Goal: Check status: Check status

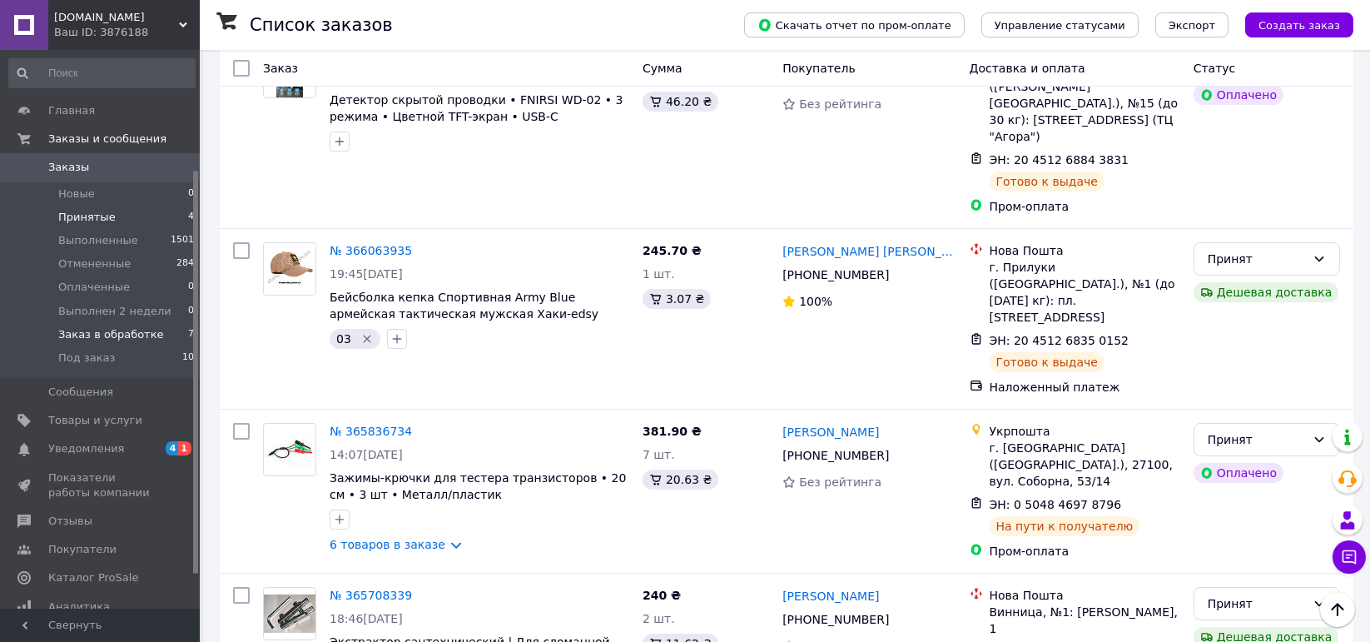
scroll to position [166, 0]
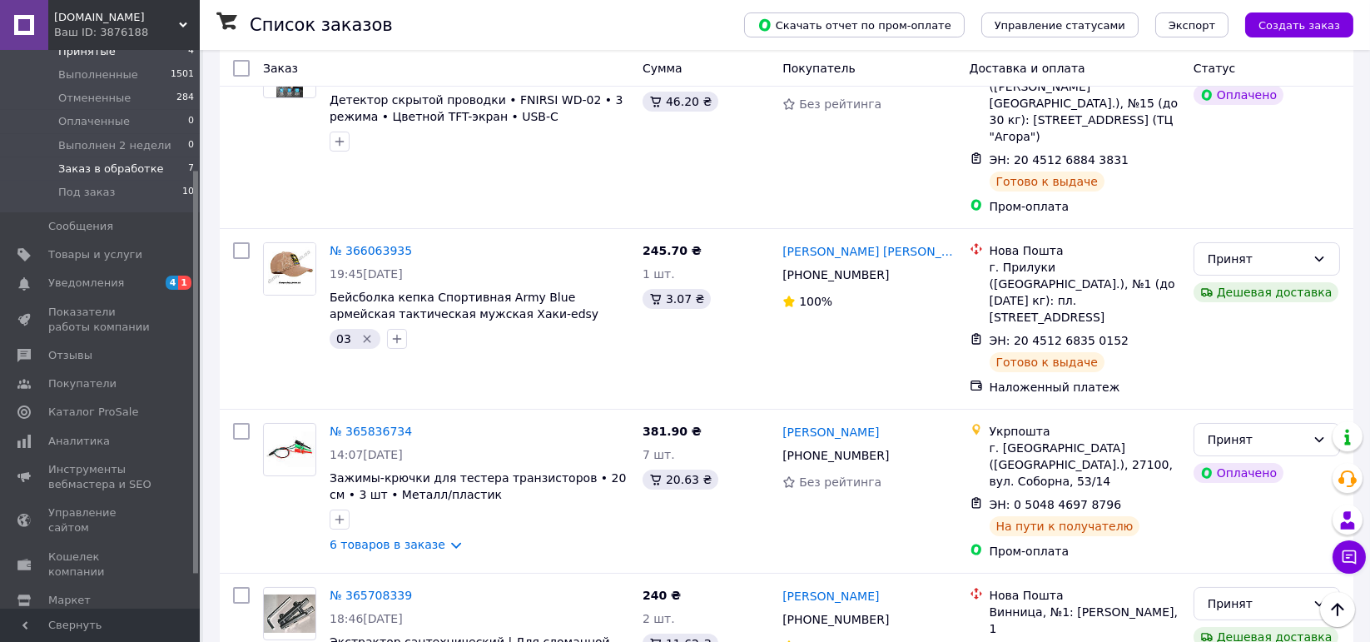
click at [127, 171] on span "Заказ в обработке" at bounding box center [111, 169] width 106 height 15
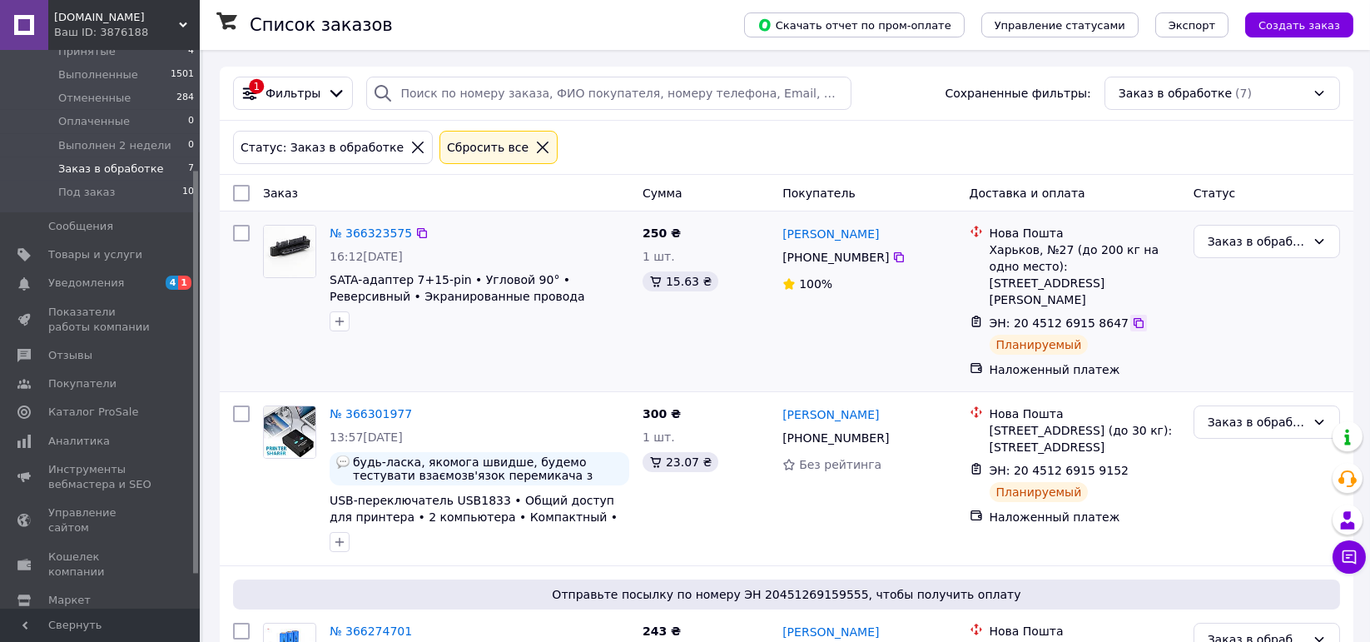
click at [1132, 316] on icon at bounding box center [1138, 322] width 13 height 13
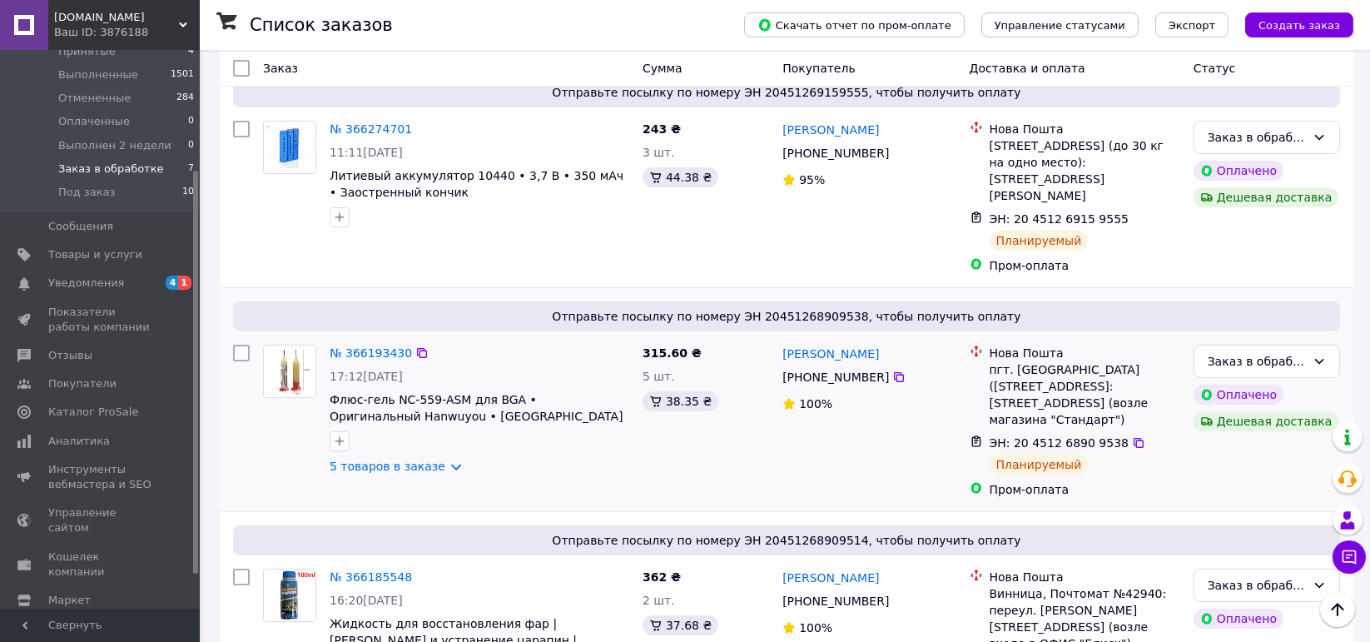
scroll to position [418, 0]
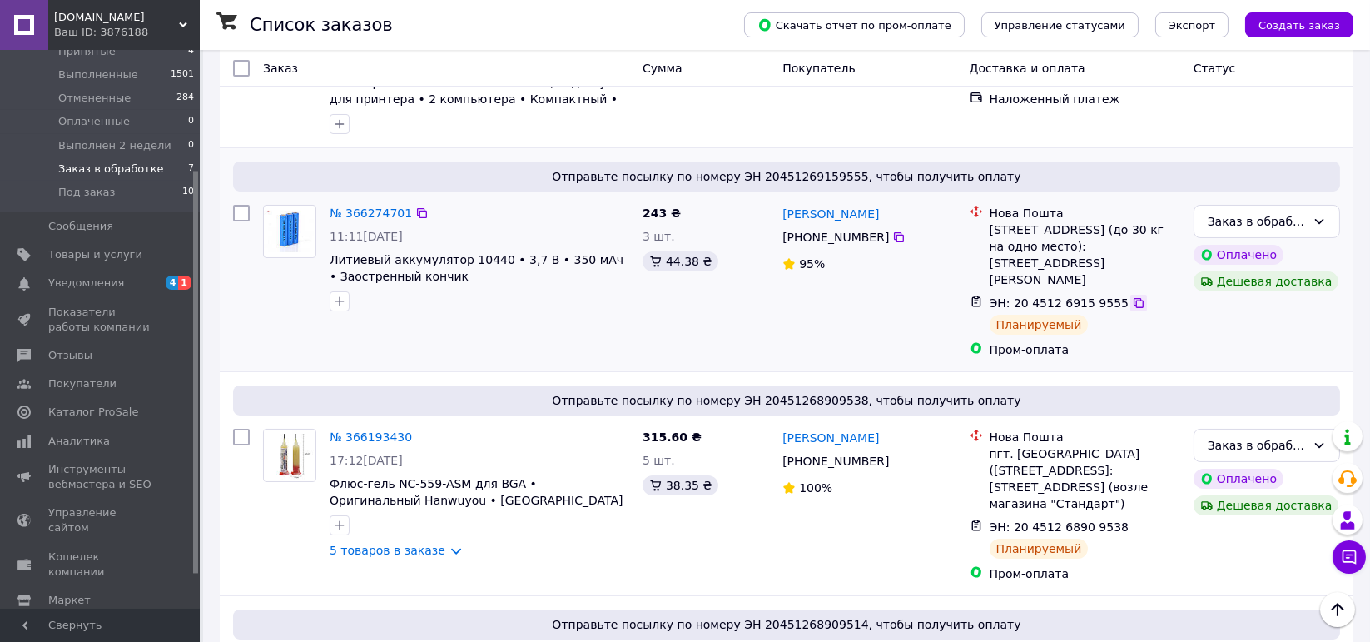
click at [1132, 296] on icon at bounding box center [1138, 302] width 13 height 13
click at [455, 288] on div at bounding box center [479, 301] width 306 height 27
click at [1244, 212] on div "Заказ в обработке" at bounding box center [1257, 221] width 98 height 18
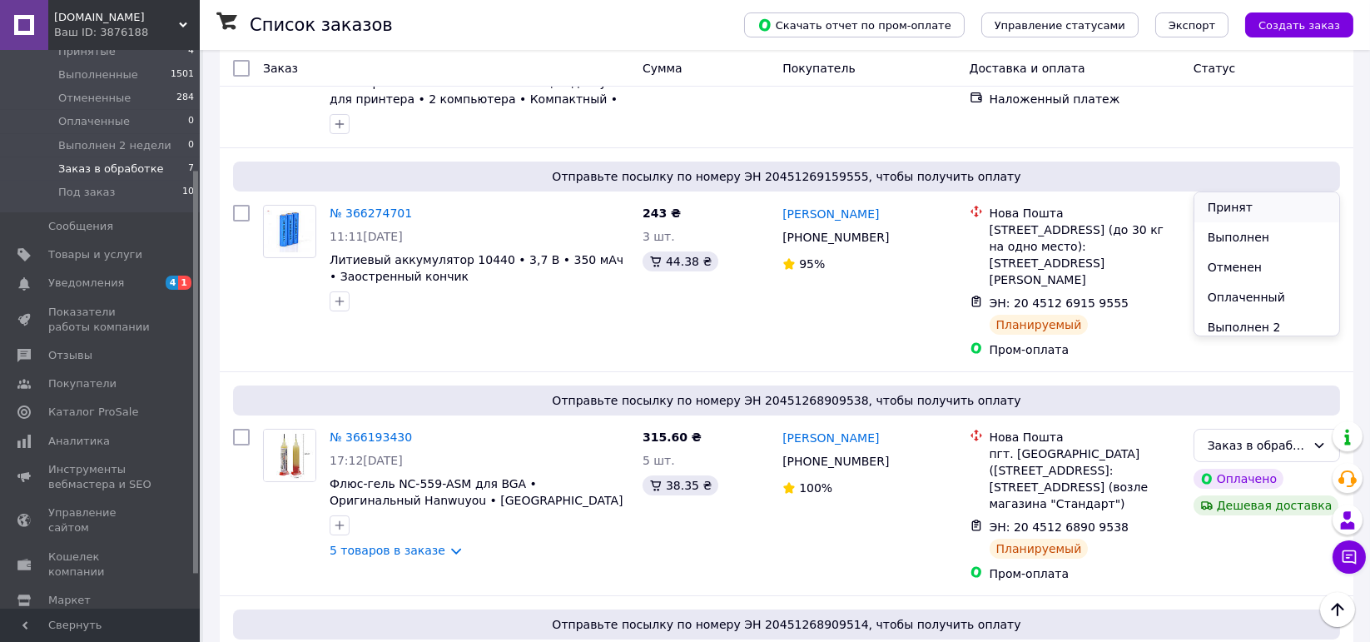
click at [1222, 201] on li "Принят" at bounding box center [1267, 207] width 145 height 30
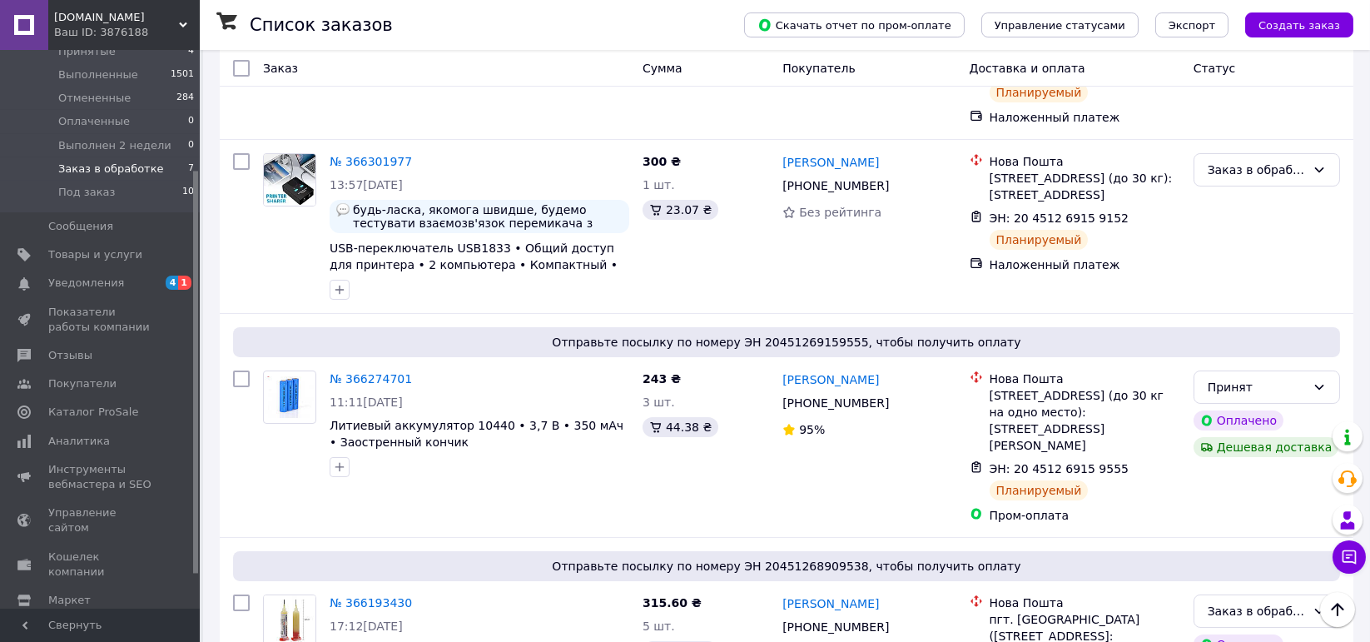
scroll to position [169, 0]
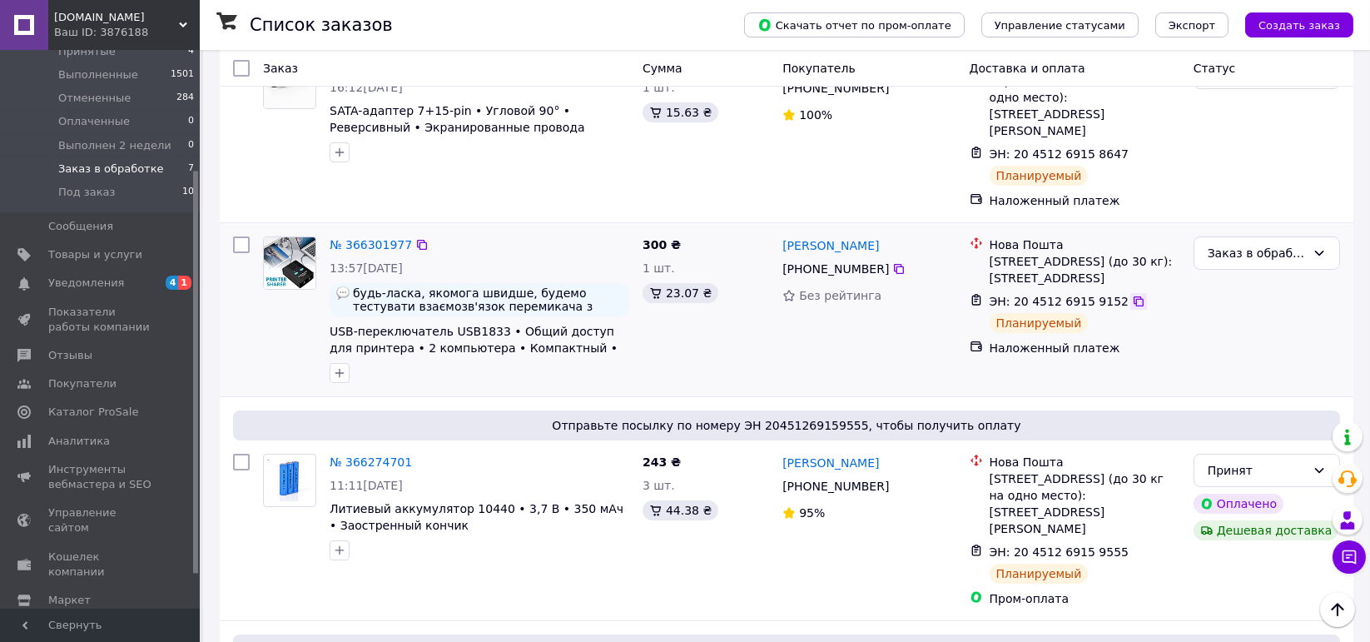
click at [1132, 295] on icon at bounding box center [1138, 301] width 13 height 13
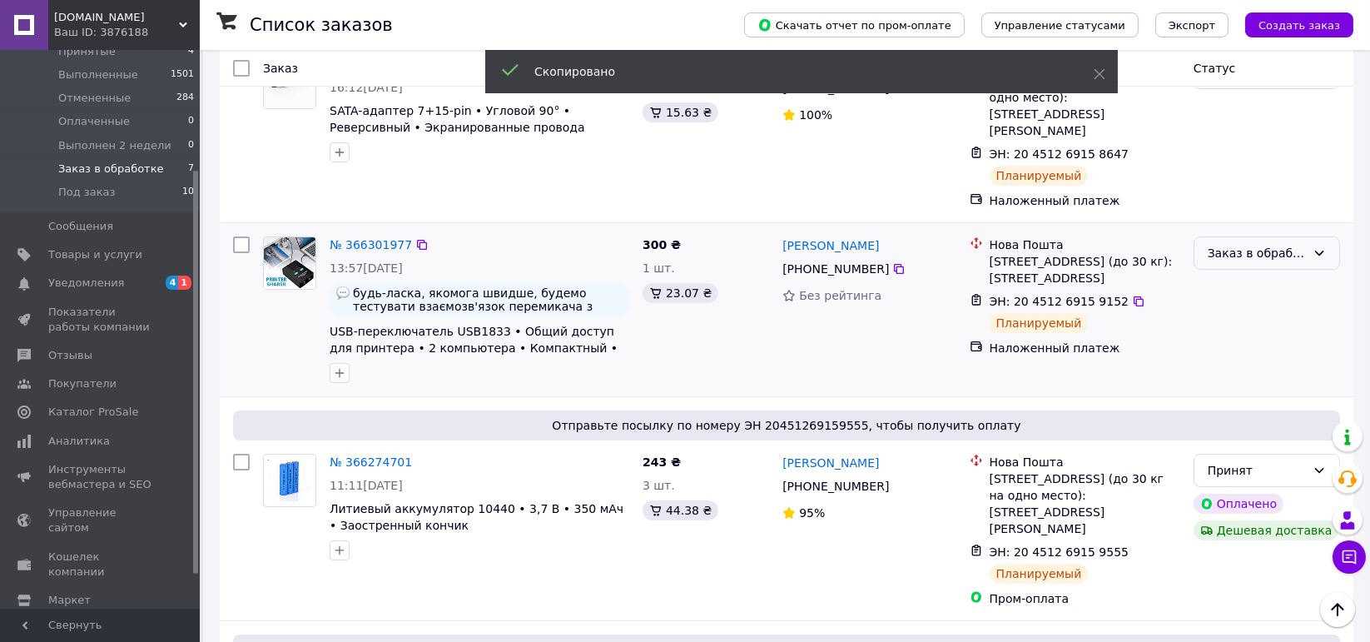
click at [1255, 244] on div "Заказ в обработке" at bounding box center [1257, 253] width 98 height 18
click at [1227, 241] on li "Принят" at bounding box center [1267, 246] width 145 height 30
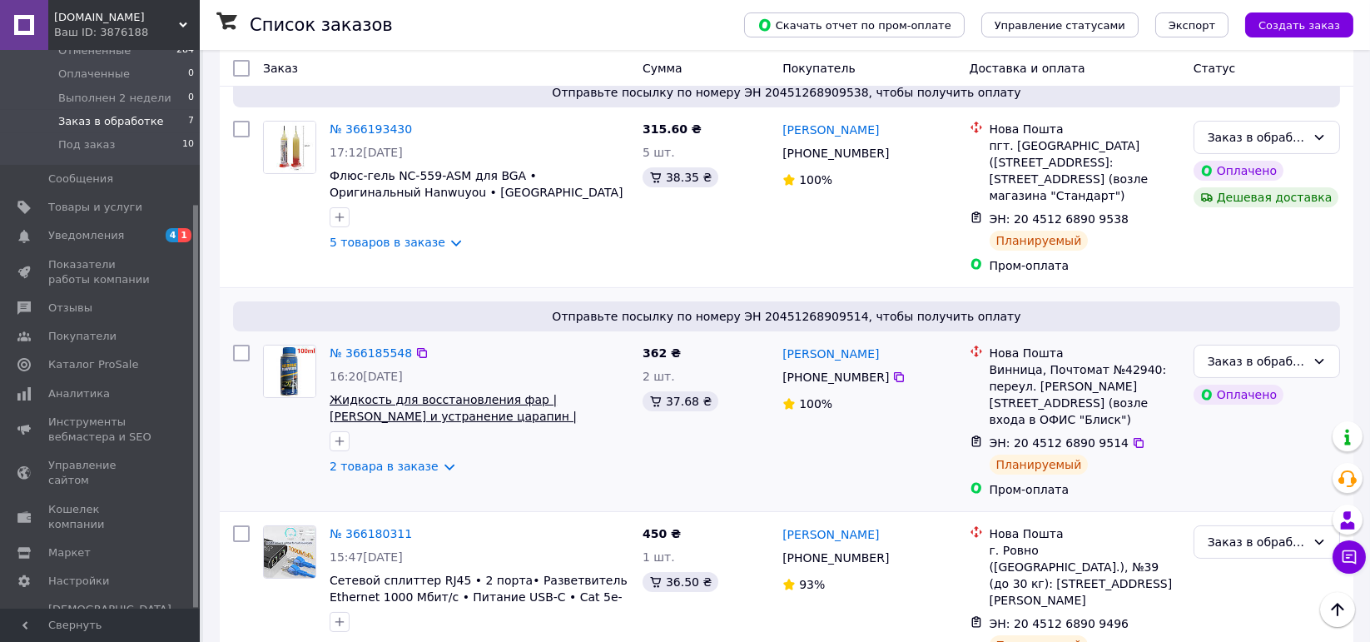
scroll to position [650, 0]
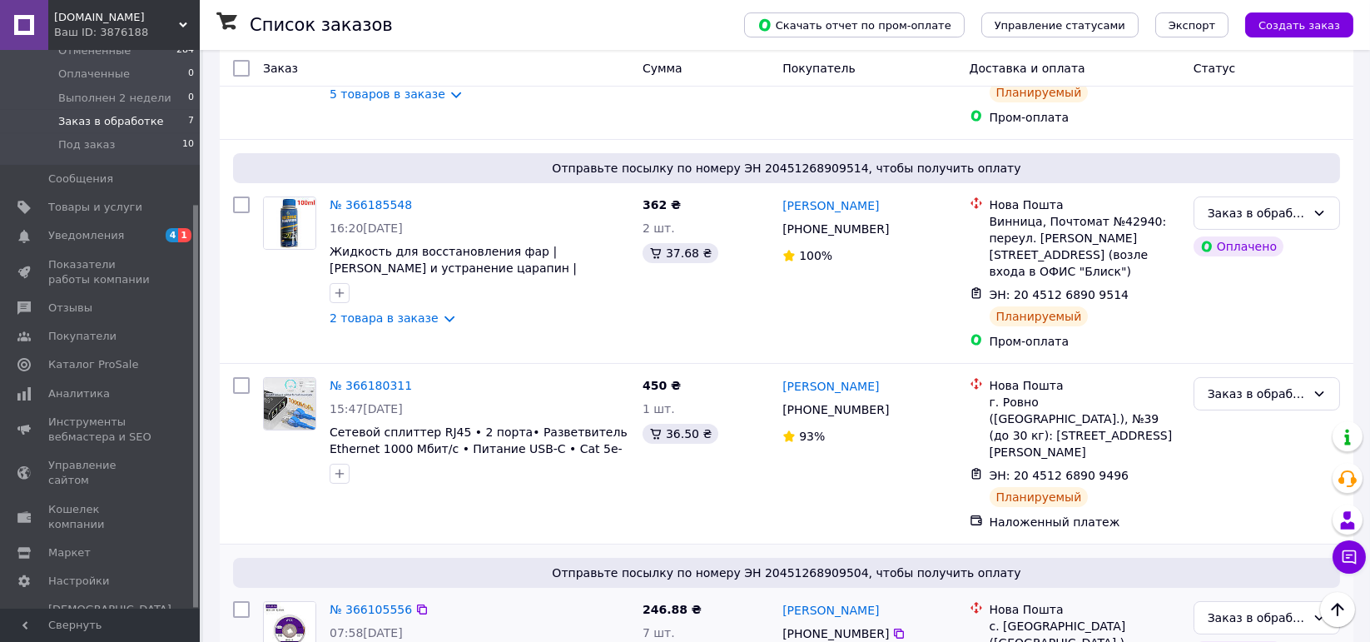
click at [1215, 609] on div "Заказ в обработке" at bounding box center [1257, 618] width 98 height 18
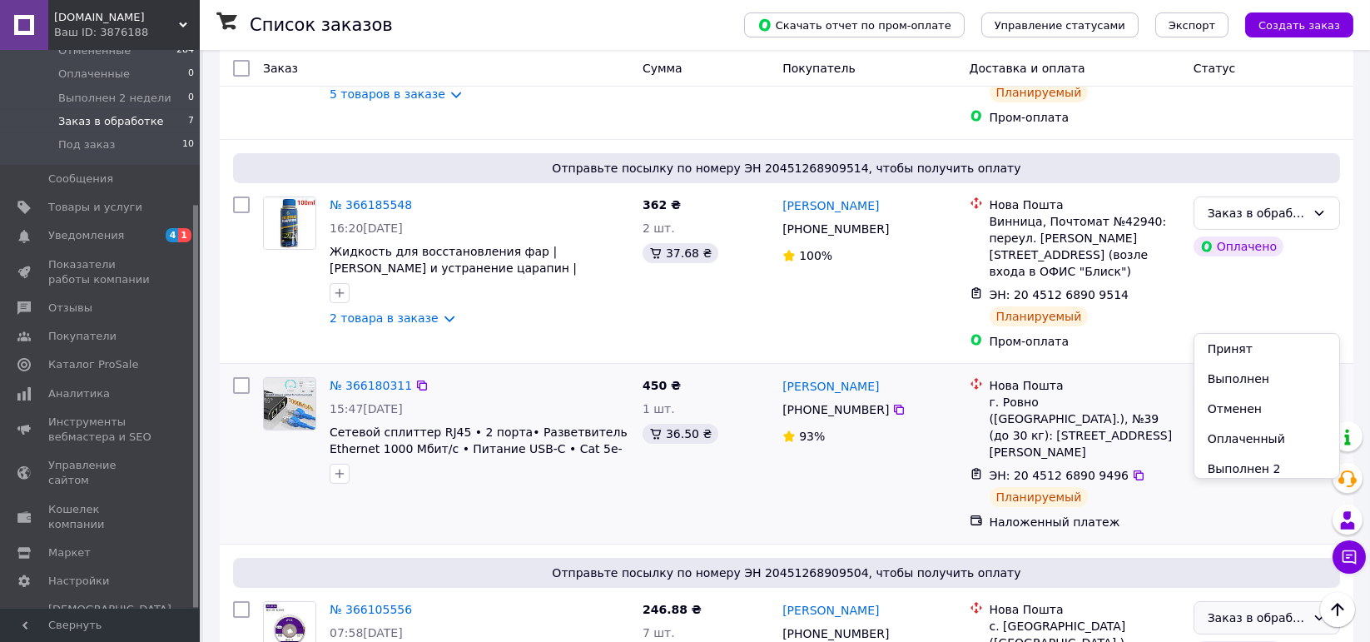
click at [1250, 356] on li "Принят" at bounding box center [1267, 349] width 145 height 30
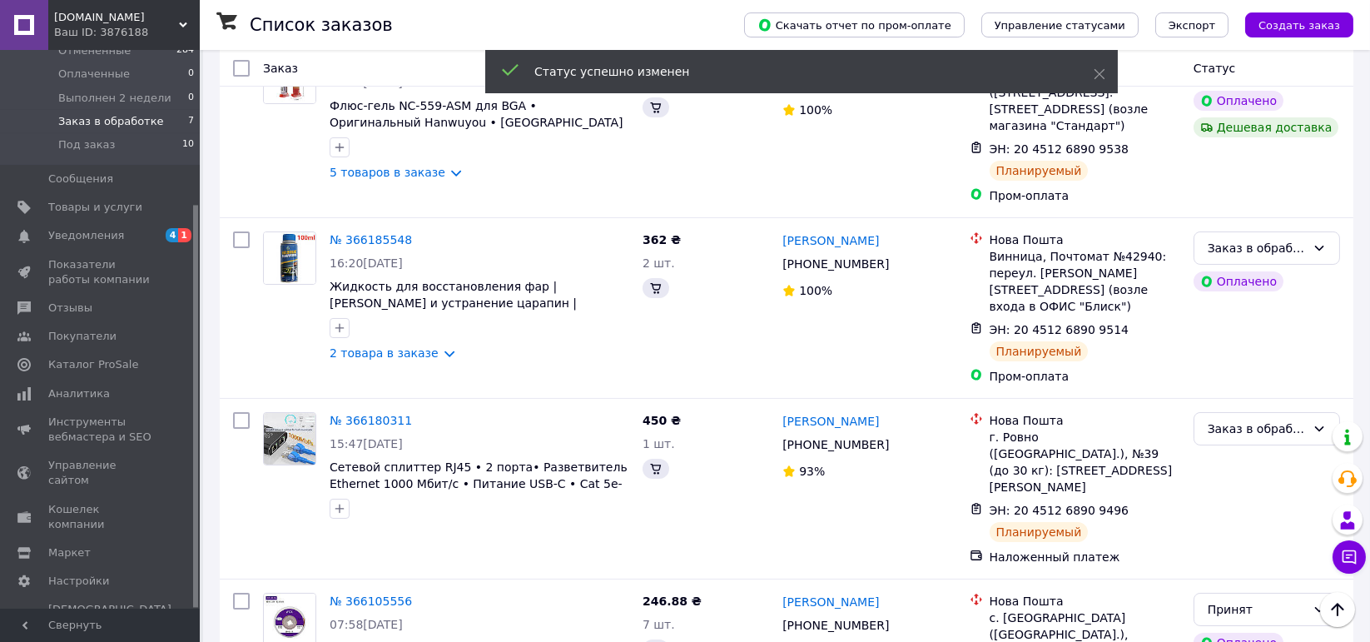
scroll to position [482, 0]
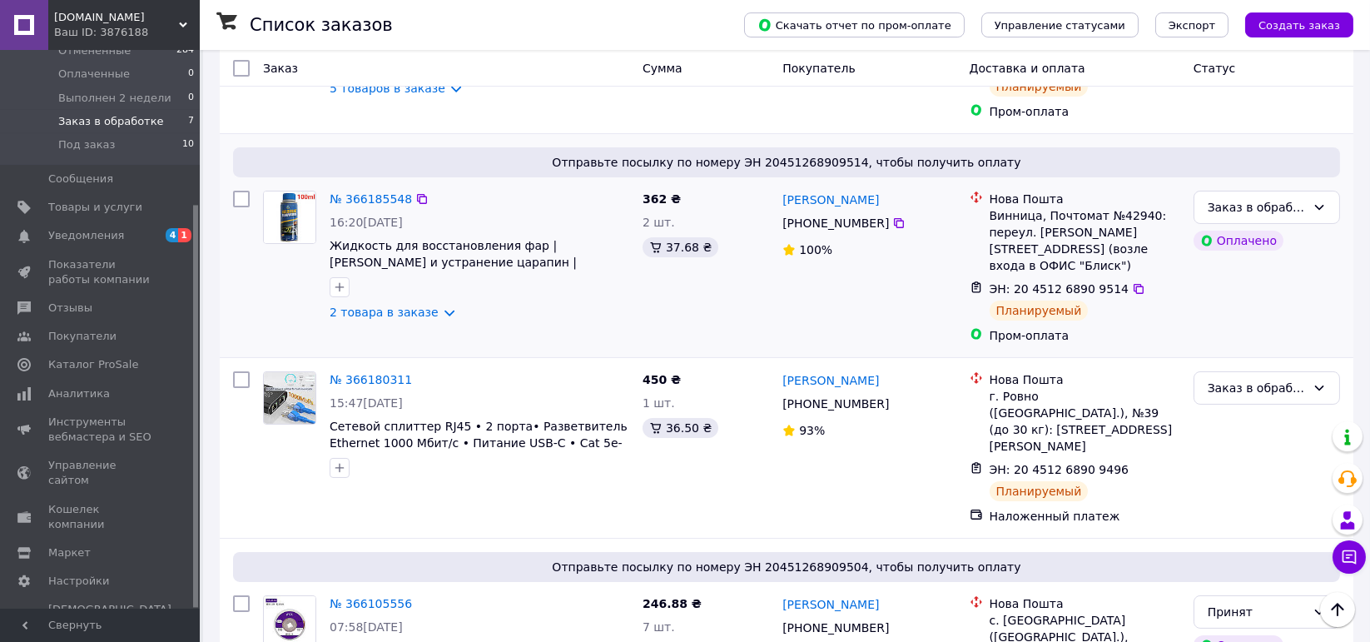
click at [529, 134] on div "Отправьте посылку по номеру ЭН 20451268909514, чтобы получить оплату № 36618554…" at bounding box center [787, 245] width 1134 height 223
click at [1132, 463] on icon at bounding box center [1138, 469] width 13 height 13
click at [1223, 379] on div "Заказ в обработке" at bounding box center [1257, 388] width 98 height 18
click at [1220, 346] on li "Принят" at bounding box center [1267, 348] width 145 height 30
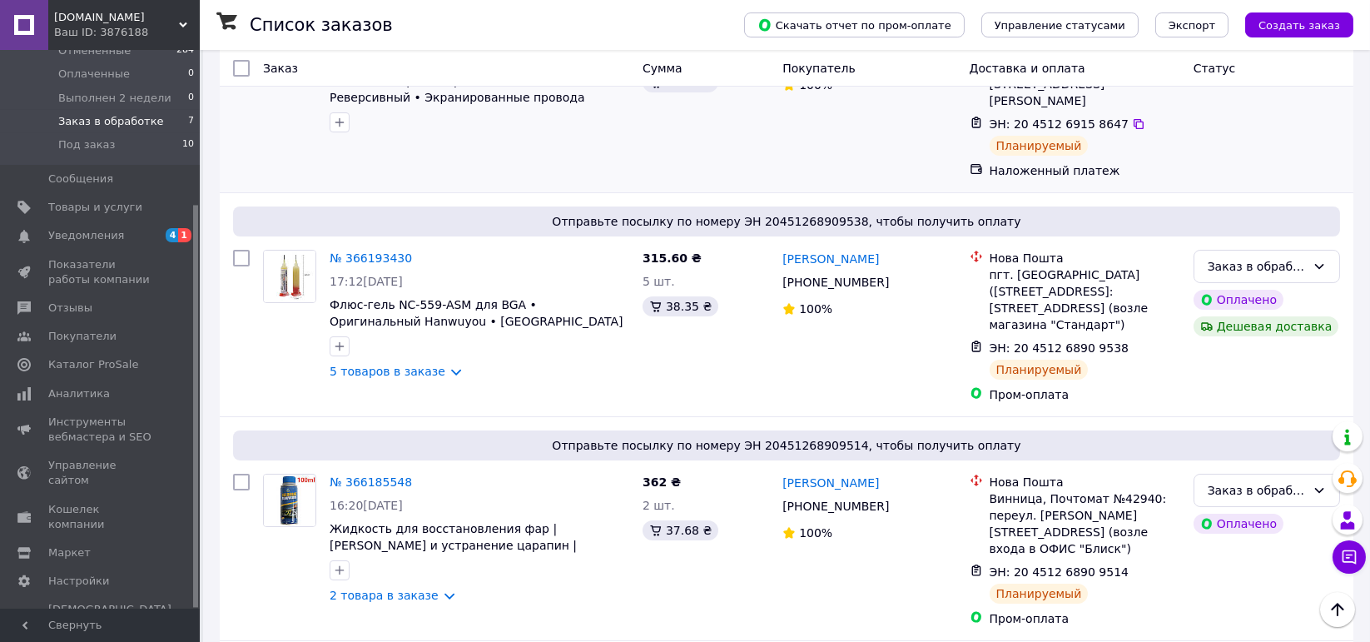
scroll to position [0, 0]
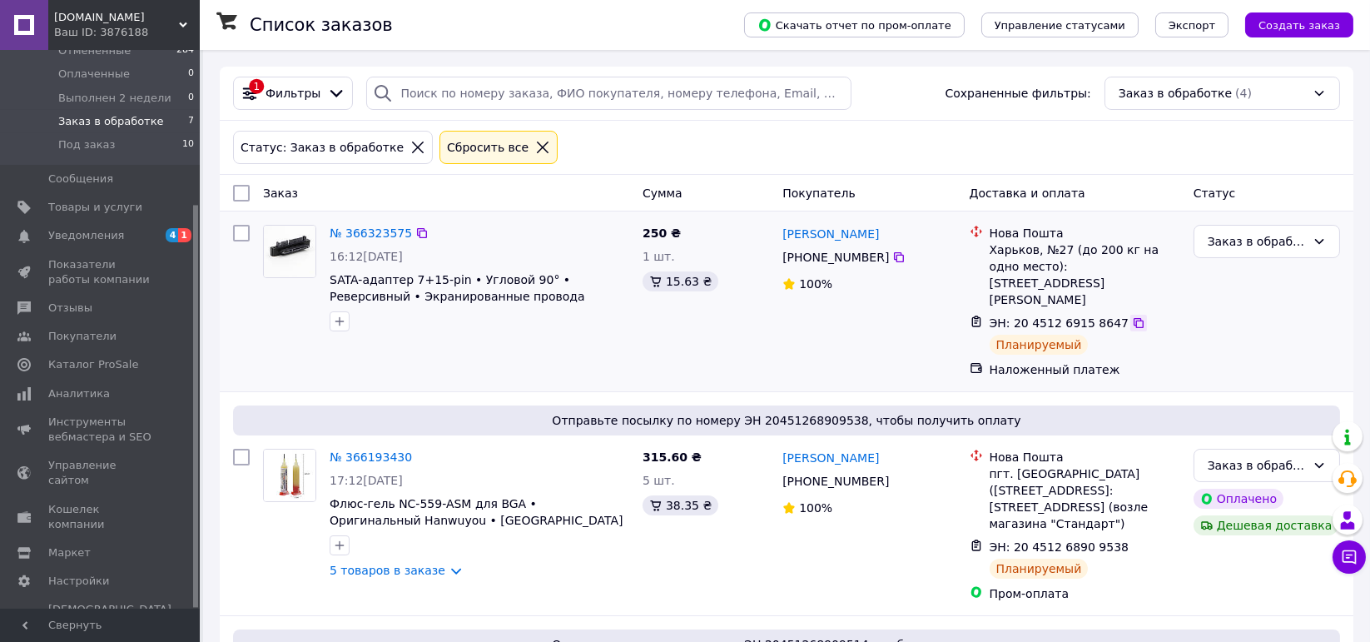
click at [1132, 316] on icon at bounding box center [1138, 322] width 13 height 13
click at [1242, 246] on div "Заказ в обработке" at bounding box center [1257, 241] width 98 height 18
click at [1237, 274] on li "Принят" at bounding box center [1267, 273] width 145 height 30
click at [711, 22] on div "Список заказов" at bounding box center [480, 25] width 461 height 50
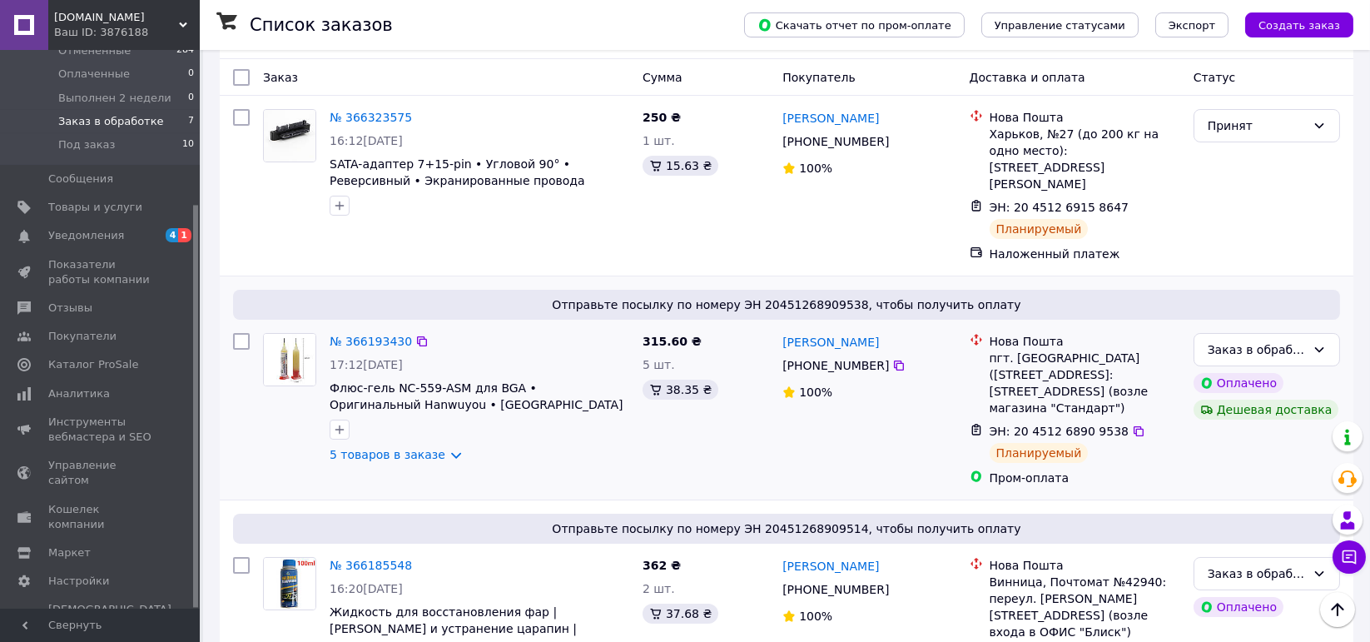
scroll to position [32, 0]
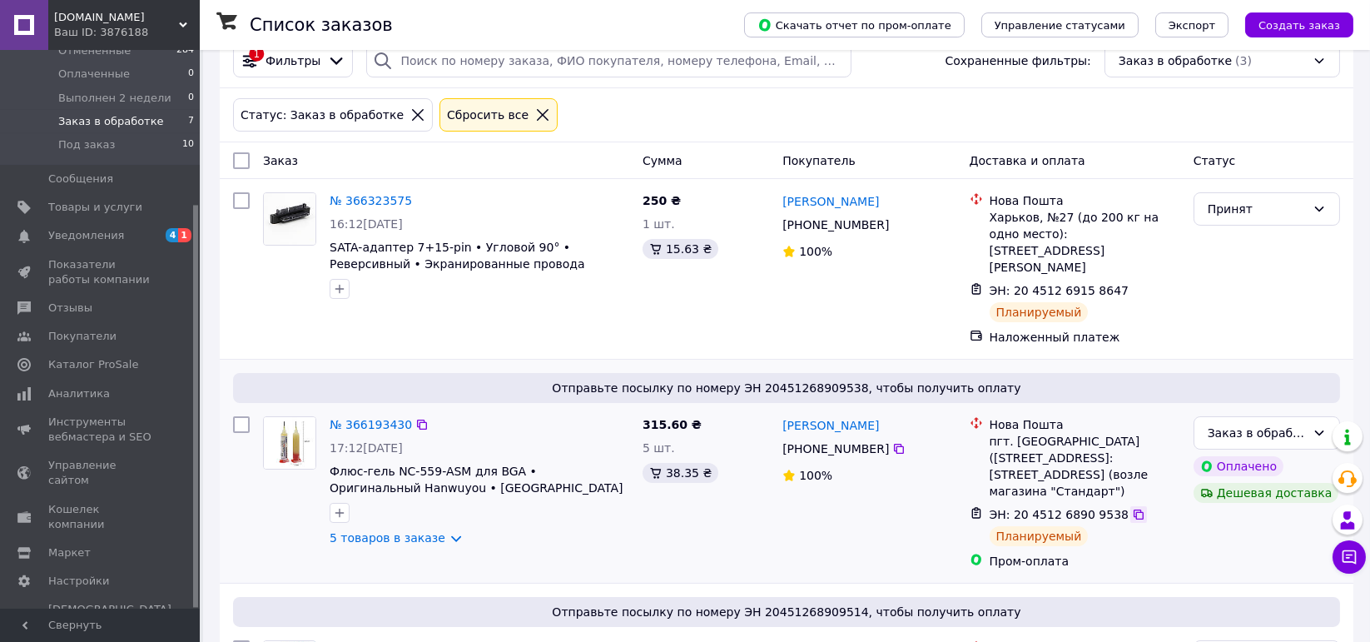
click at [1134, 509] on icon at bounding box center [1139, 514] width 10 height 10
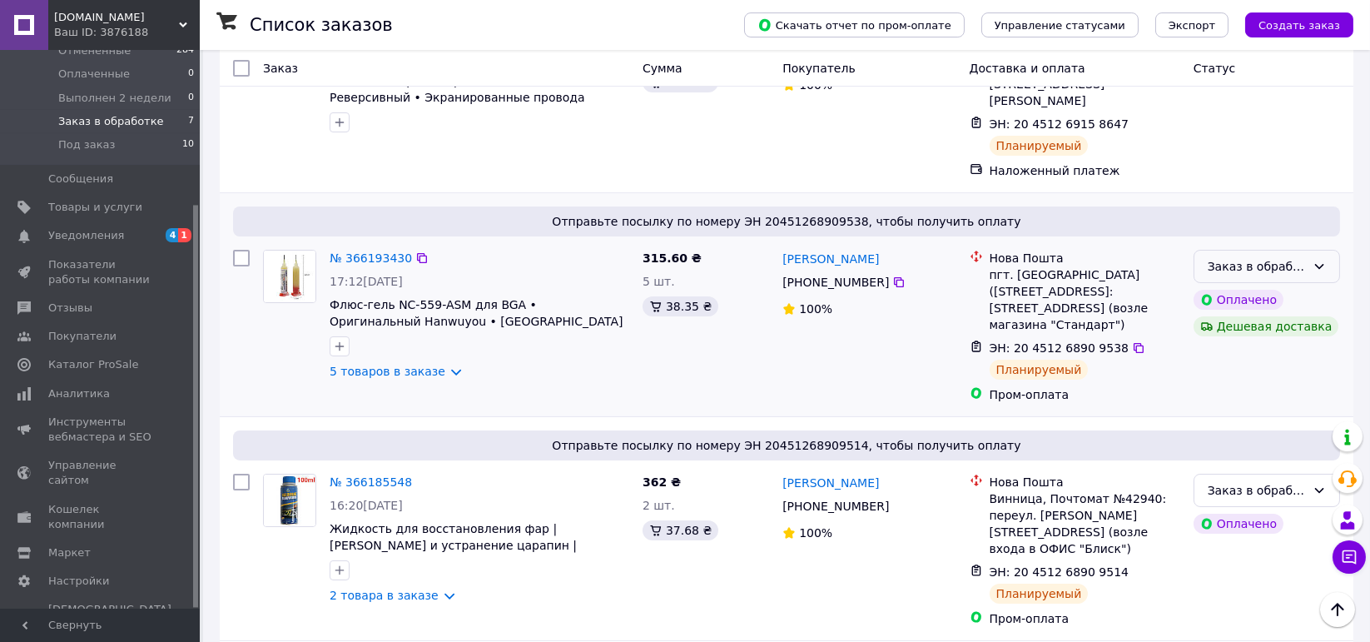
click at [1320, 260] on icon at bounding box center [1319, 266] width 13 height 13
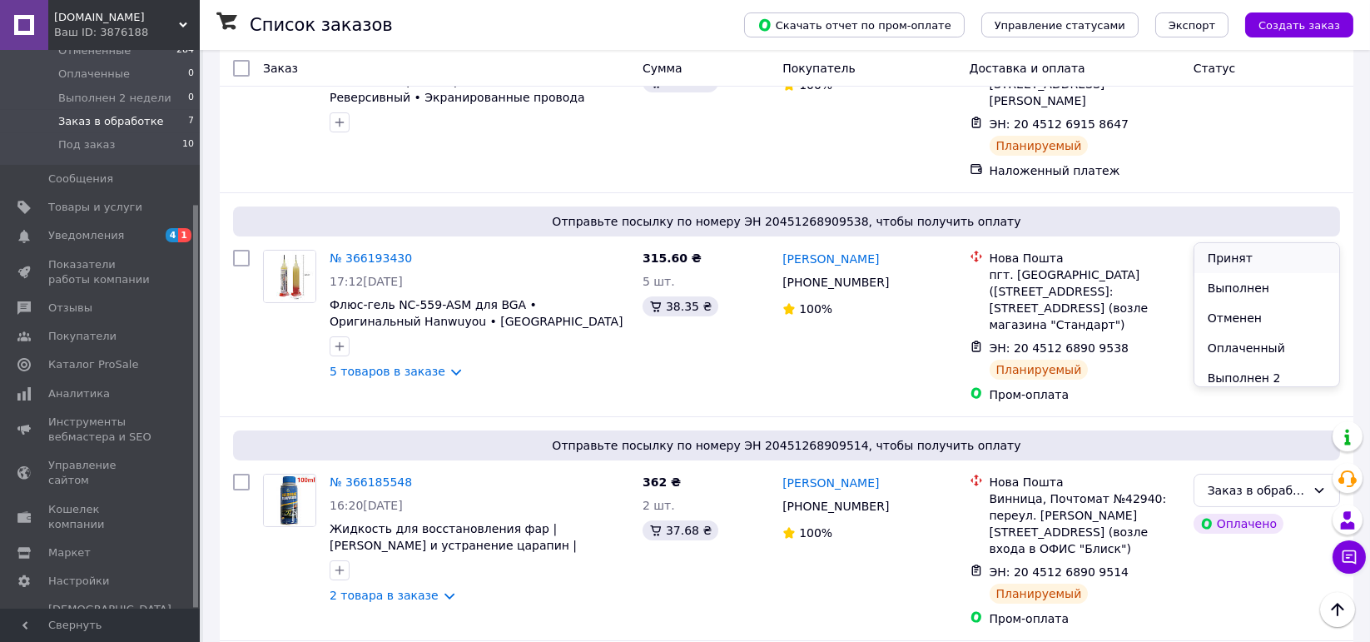
click at [1249, 259] on li "Принят" at bounding box center [1267, 258] width 145 height 30
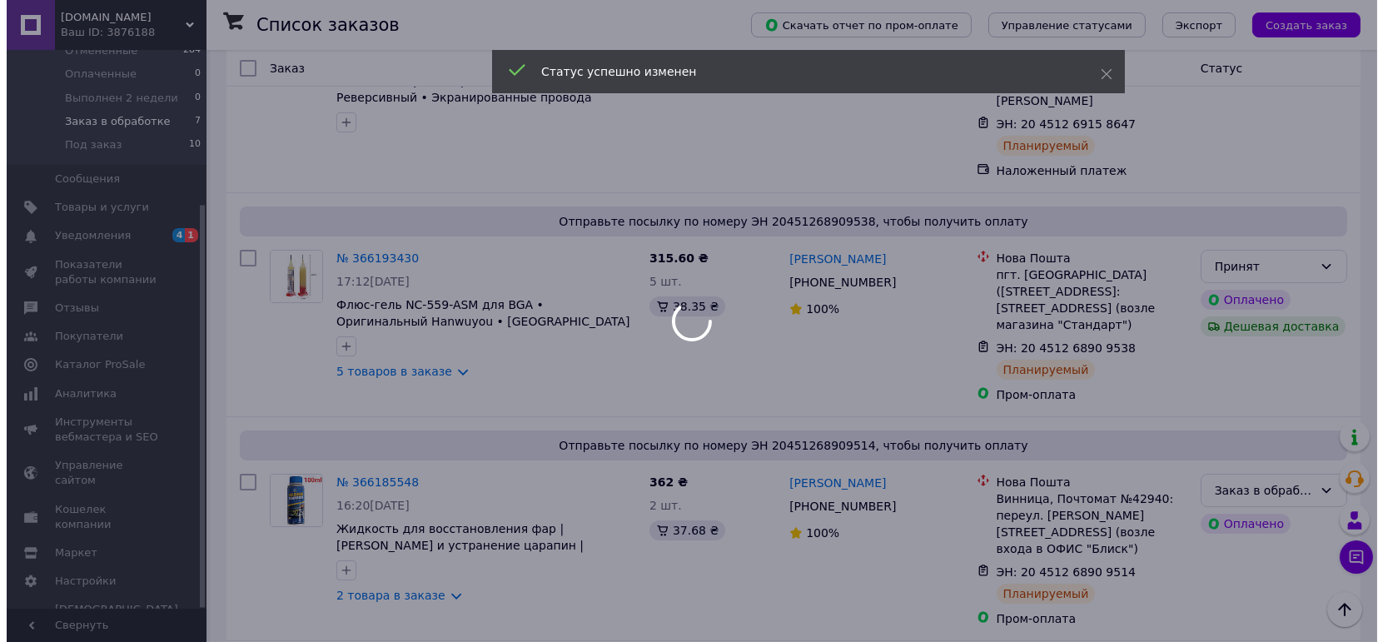
scroll to position [0, 0]
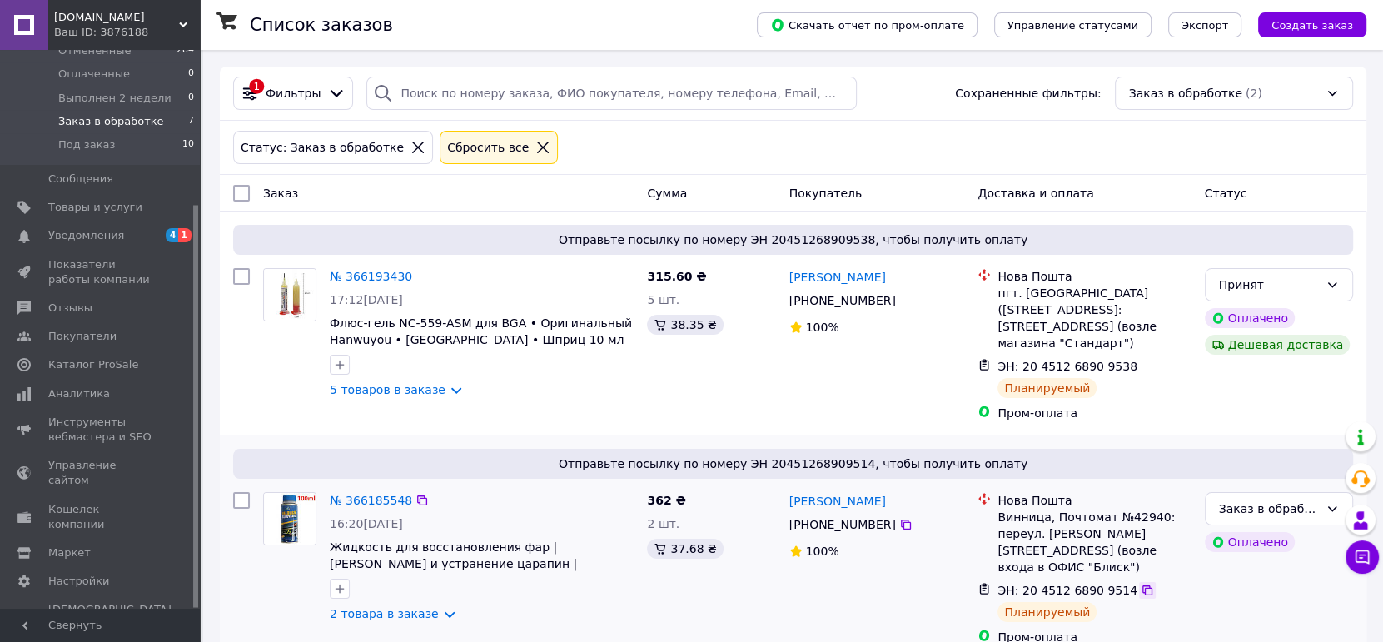
click at [1142, 585] on icon at bounding box center [1147, 590] width 10 height 10
